Goal: Book appointment/travel/reservation

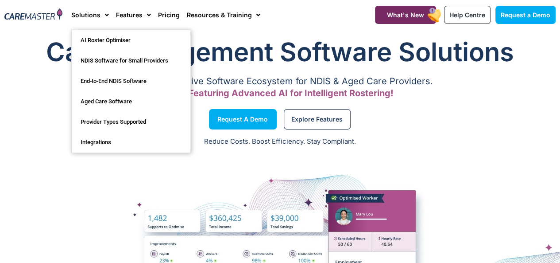
click at [104, 17] on span "Menu" at bounding box center [105, 15] width 8 height 15
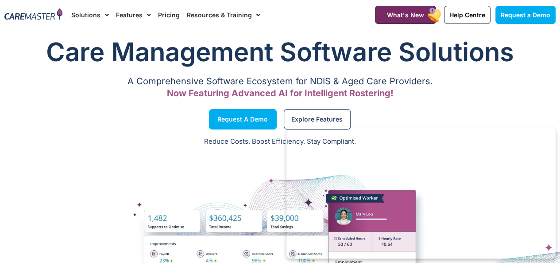
click at [40, 11] on img at bounding box center [33, 14] width 58 height 13
